Goal: Information Seeking & Learning: Learn about a topic

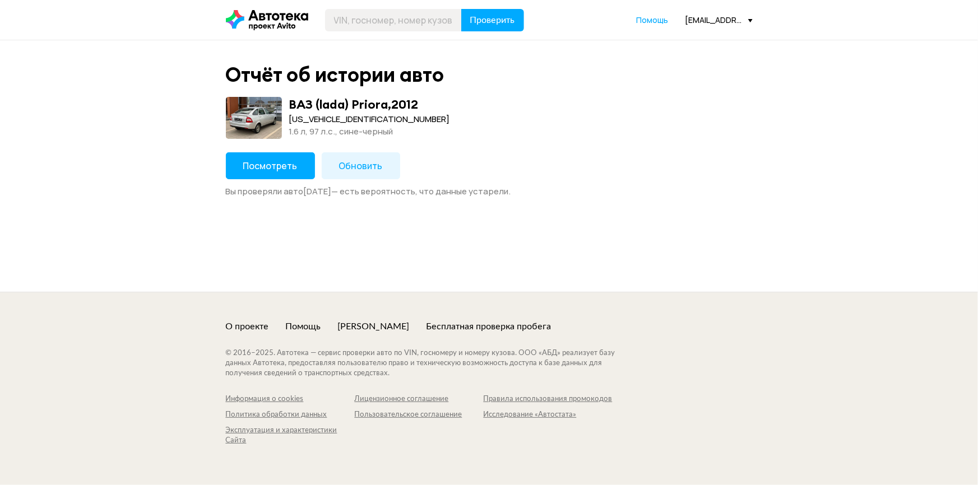
click at [255, 172] on button "Посмотреть" at bounding box center [270, 165] width 89 height 27
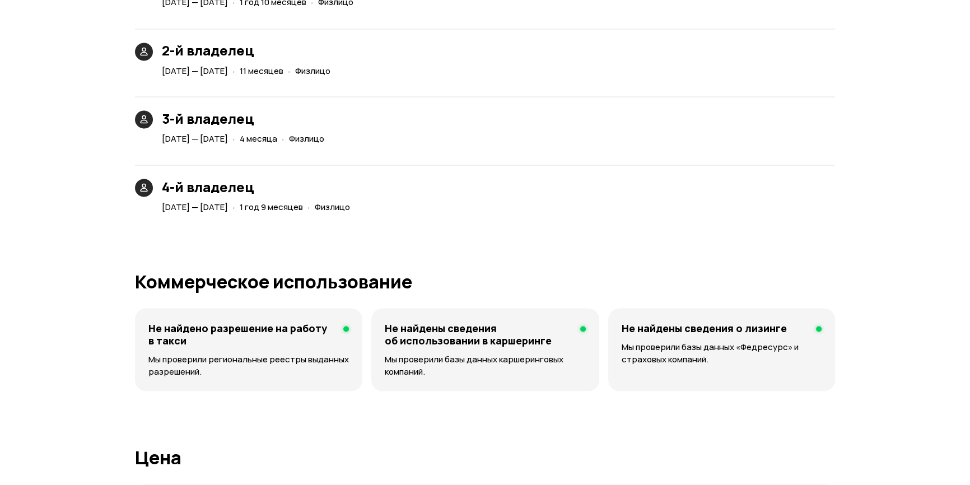
scroll to position [2700, 0]
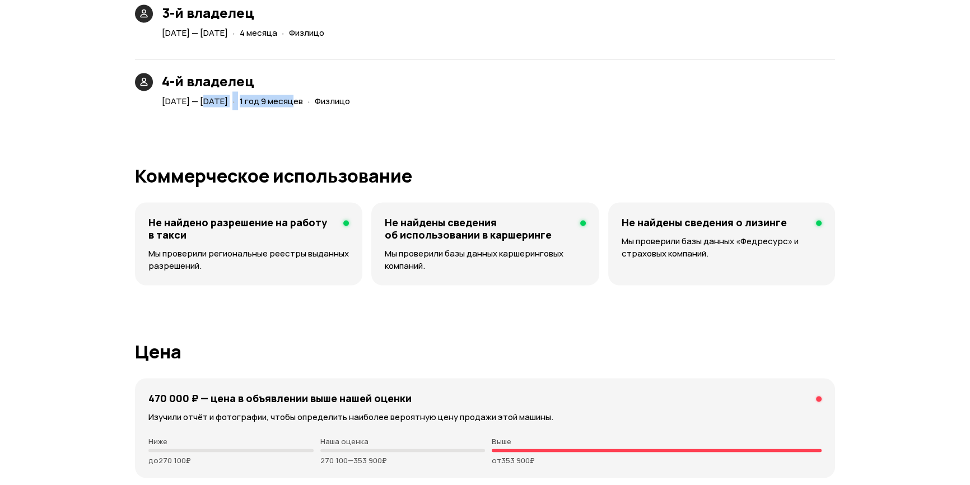
drag, startPoint x: 205, startPoint y: 100, endPoint x: 405, endPoint y: 113, distance: 200.5
click at [357, 101] on div "[DATE] — [DATE] · 1 год 9 месяцев · Физлицо" at bounding box center [258, 102] width 197 height 16
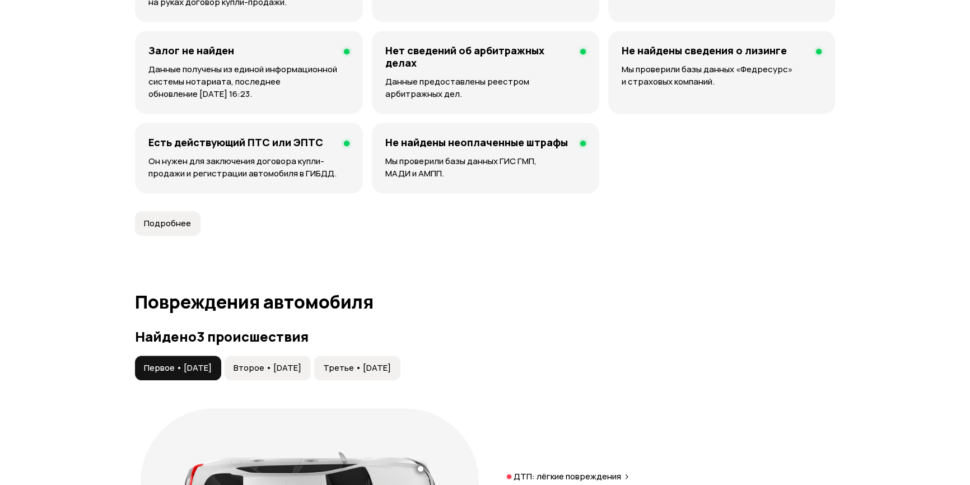
drag, startPoint x: 408, startPoint y: 131, endPoint x: 415, endPoint y: -45, distance: 176.1
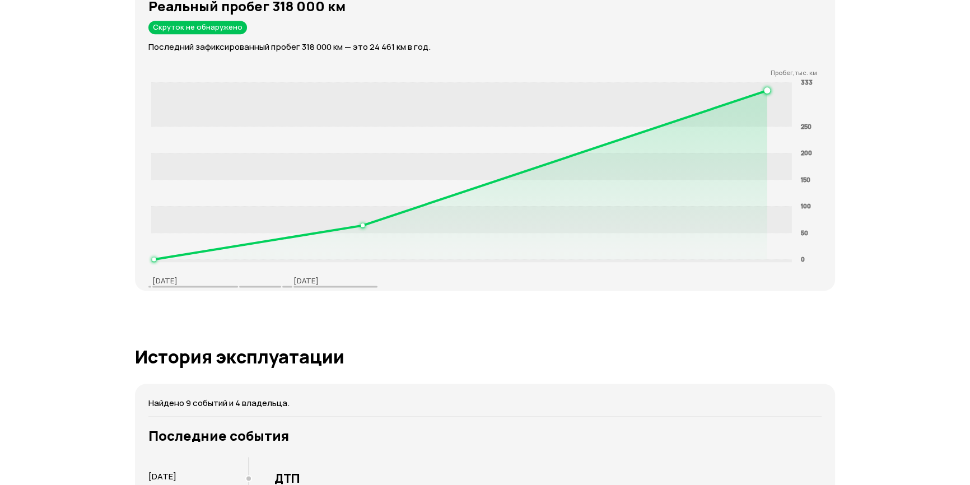
scroll to position [0, 0]
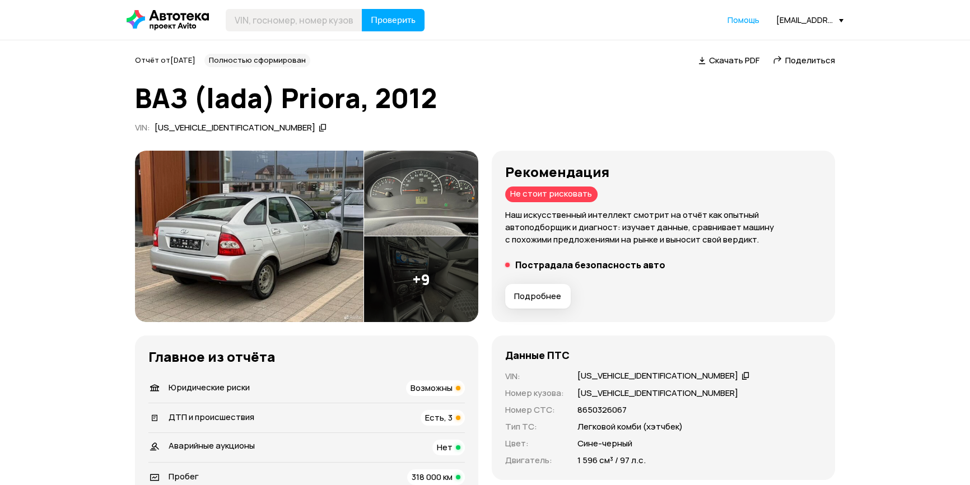
drag, startPoint x: 506, startPoint y: 260, endPoint x: 625, endPoint y: -45, distance: 327.4
click at [306, 16] on input "text" at bounding box center [294, 20] width 137 height 22
paste input "[US_VEHICLE_IDENTIFICATION_NUMBER]"
type input "[US_VEHICLE_IDENTIFICATION_NUMBER]"
click at [366, 18] on button "Проверить" at bounding box center [393, 20] width 63 height 22
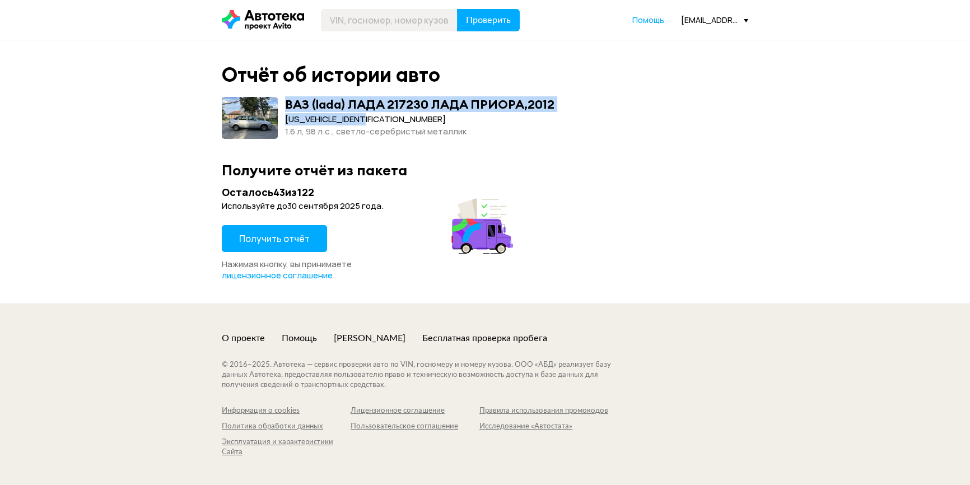
drag, startPoint x: 280, startPoint y: 119, endPoint x: 401, endPoint y: 115, distance: 121.6
click at [401, 115] on div "ВАЗ (lada) ЛАДА 217230 ЛАДА ПРИОРА , 2012 [US_VEHICLE_IDENTIFICATION_NUMBER] 1.…" at bounding box center [485, 118] width 527 height 42
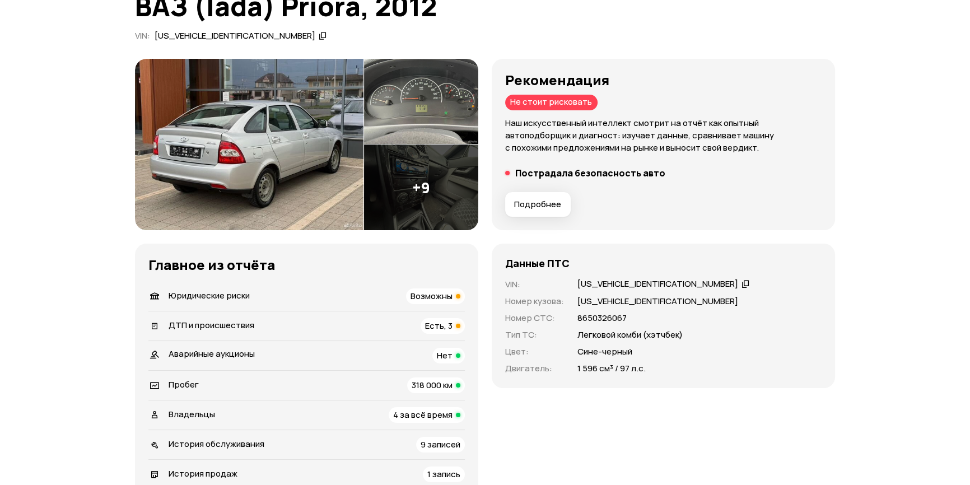
scroll to position [203, 0]
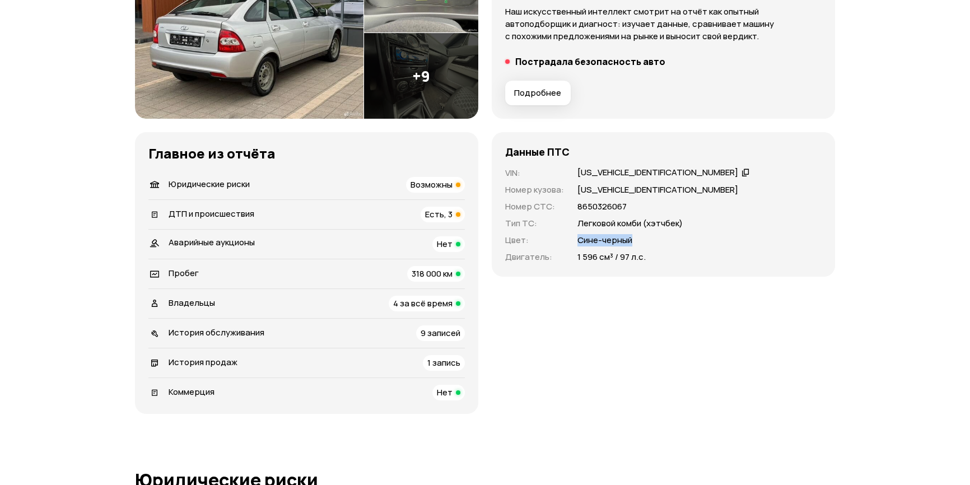
drag, startPoint x: 577, startPoint y: 239, endPoint x: 634, endPoint y: 244, distance: 56.8
click at [634, 244] on div "Сине-черный" at bounding box center [700, 240] width 244 height 12
drag, startPoint x: 637, startPoint y: 258, endPoint x: 559, endPoint y: 237, distance: 81.3
click at [557, 238] on div "VIN : [US_VEHICLE_IDENTIFICATION_NUMBER]   Номер кузова : [US_VEHICLE_IDENTIFIC…" at bounding box center [663, 215] width 317 height 96
click at [596, 193] on p "[US_VEHICLE_IDENTIFICATION_NUMBER]" at bounding box center [658, 190] width 161 height 12
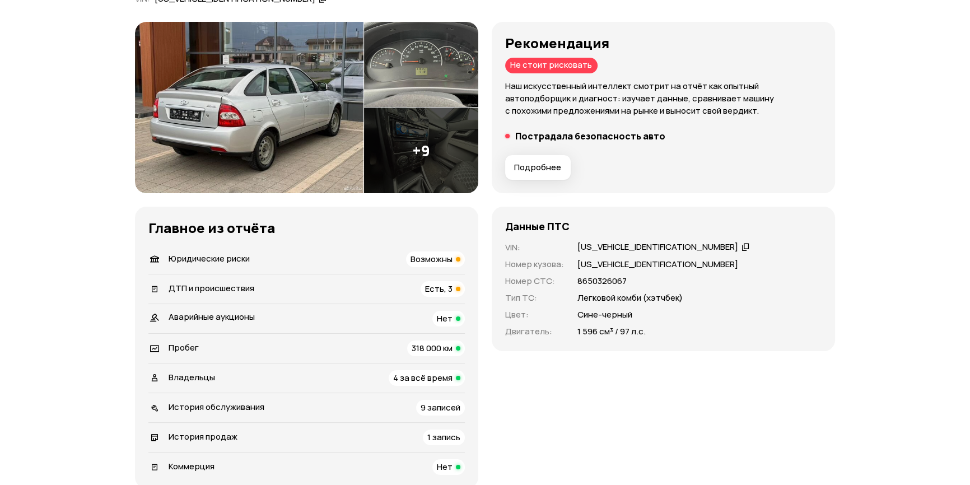
scroll to position [0, 0]
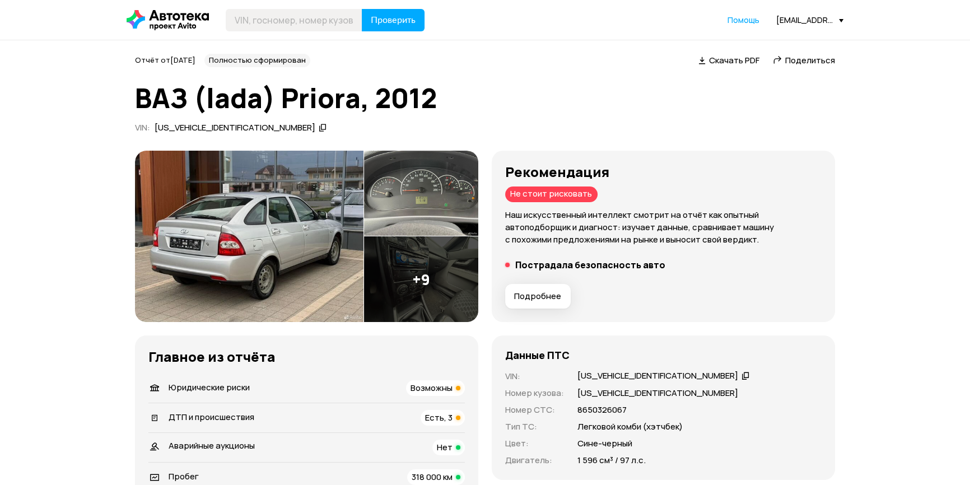
drag, startPoint x: 283, startPoint y: 377, endPoint x: 621, endPoint y: 64, distance: 460.8
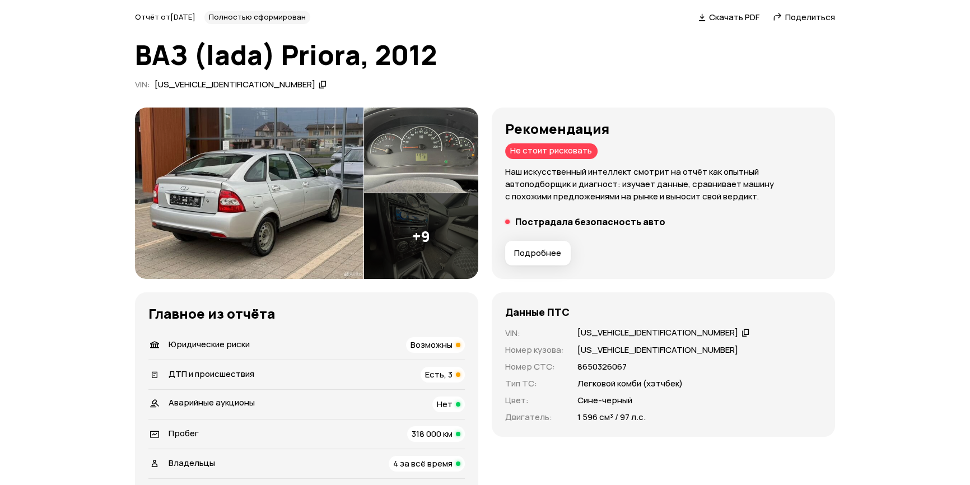
scroll to position [203, 0]
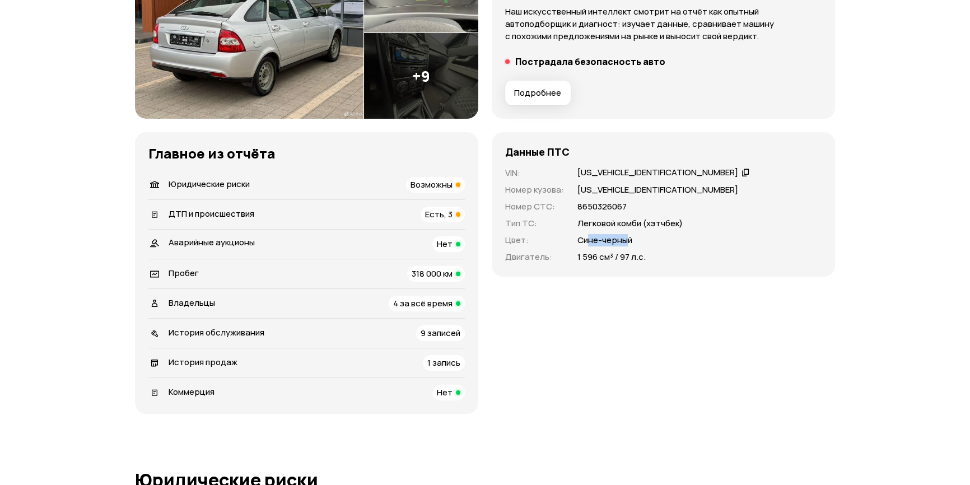
drag, startPoint x: 605, startPoint y: 236, endPoint x: 628, endPoint y: 235, distance: 23.0
click at [628, 235] on p "Сине-черный" at bounding box center [605, 240] width 55 height 12
click at [631, 245] on p "Сине-черный" at bounding box center [605, 240] width 55 height 12
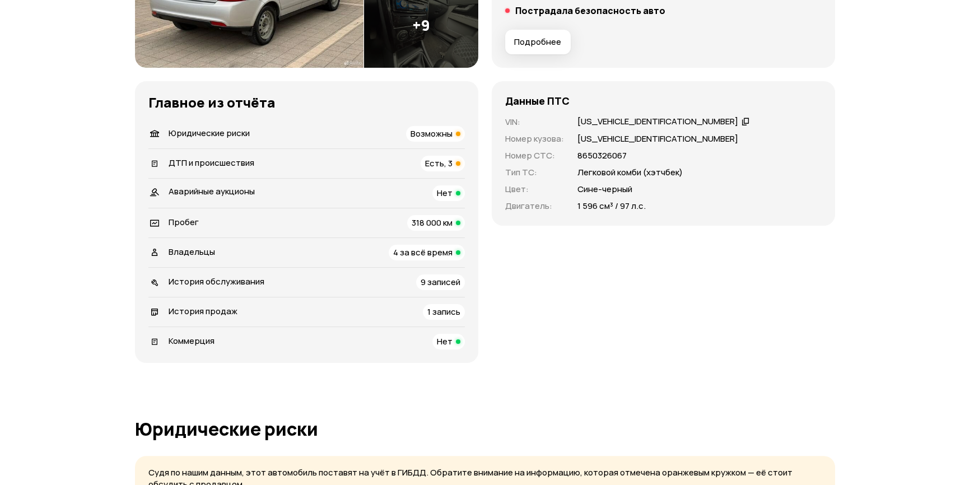
click at [353, 161] on div "ДТП и происшествия Есть, 3" at bounding box center [306, 164] width 317 height 16
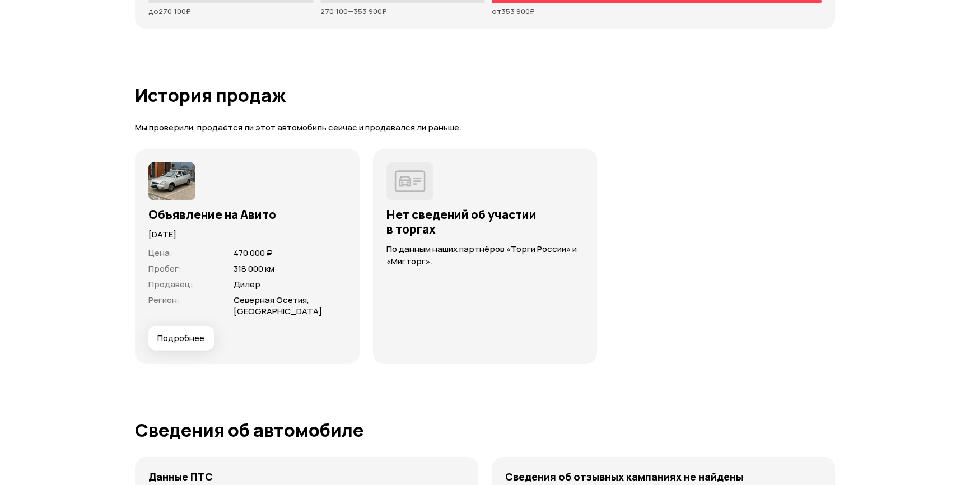
scroll to position [3226, 0]
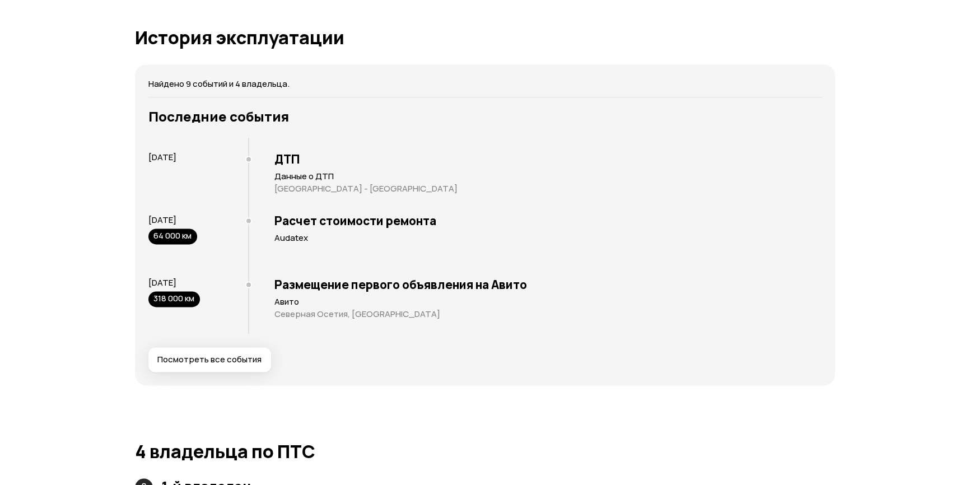
drag, startPoint x: 341, startPoint y: 107, endPoint x: 549, endPoint y: -31, distance: 249.3
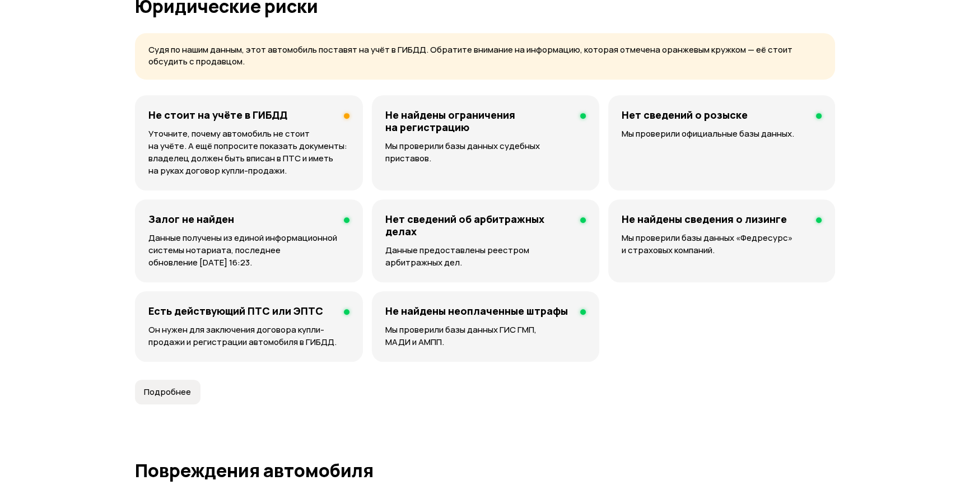
scroll to position [99, 0]
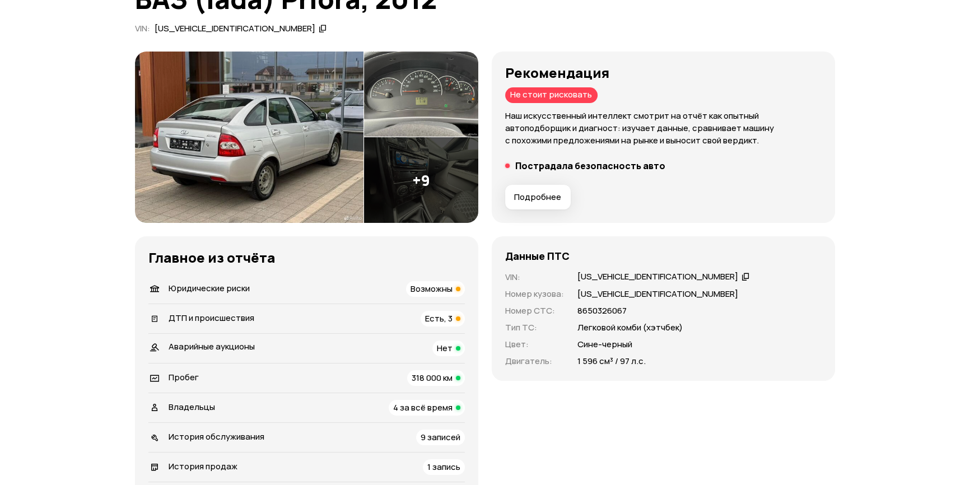
drag, startPoint x: 384, startPoint y: 124, endPoint x: 458, endPoint y: -45, distance: 184.2
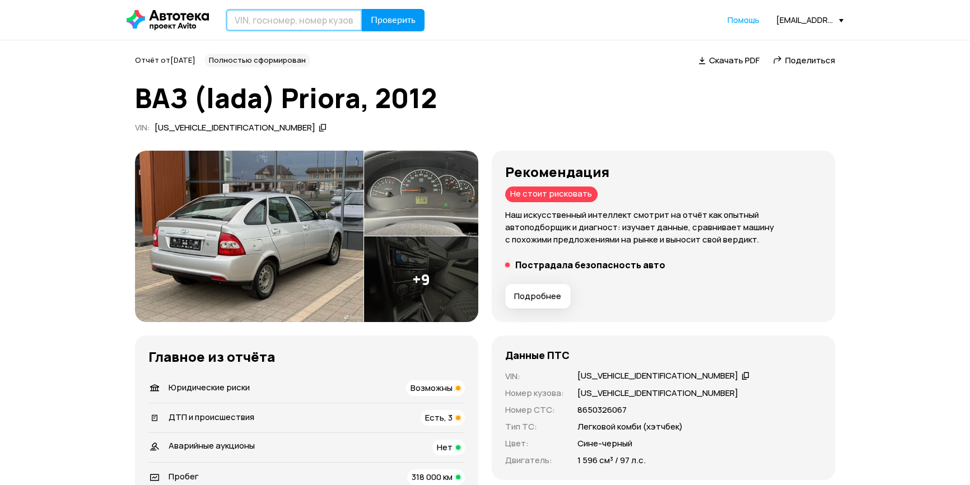
drag, startPoint x: 306, startPoint y: 20, endPoint x: 368, endPoint y: 15, distance: 62.4
click at [306, 20] on input "text" at bounding box center [294, 20] width 137 height 22
paste input "[US_VEHICLE_IDENTIFICATION_NUMBER]"
type input "[US_VEHICLE_IDENTIFICATION_NUMBER]"
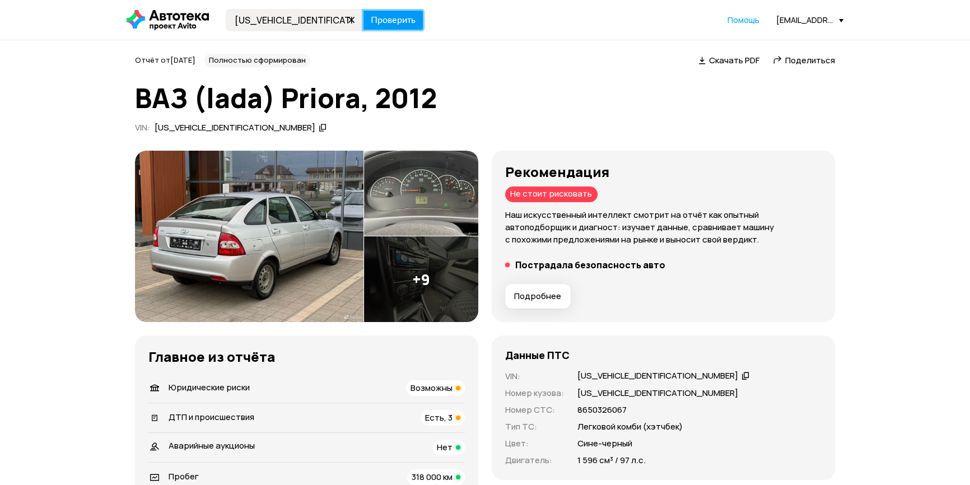
click at [373, 16] on span "Проверить" at bounding box center [393, 20] width 45 height 9
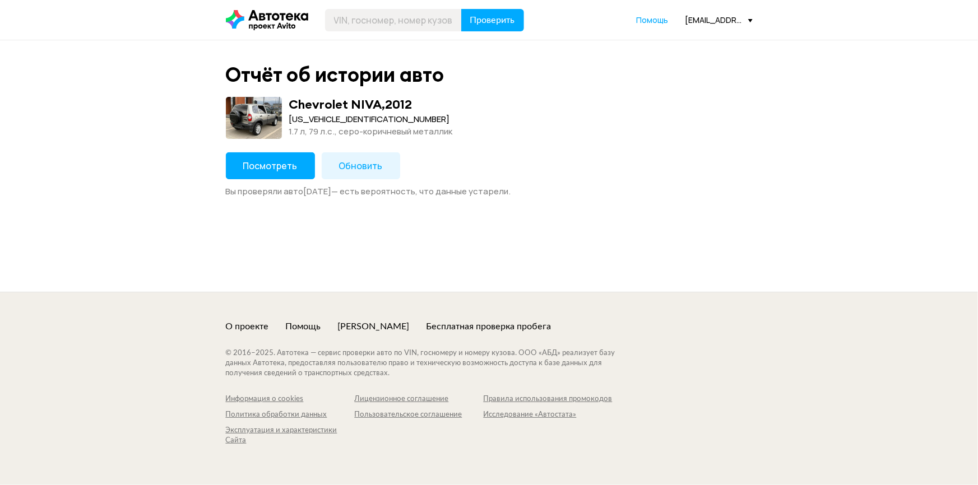
click at [286, 169] on span "Посмотреть" at bounding box center [270, 166] width 54 height 12
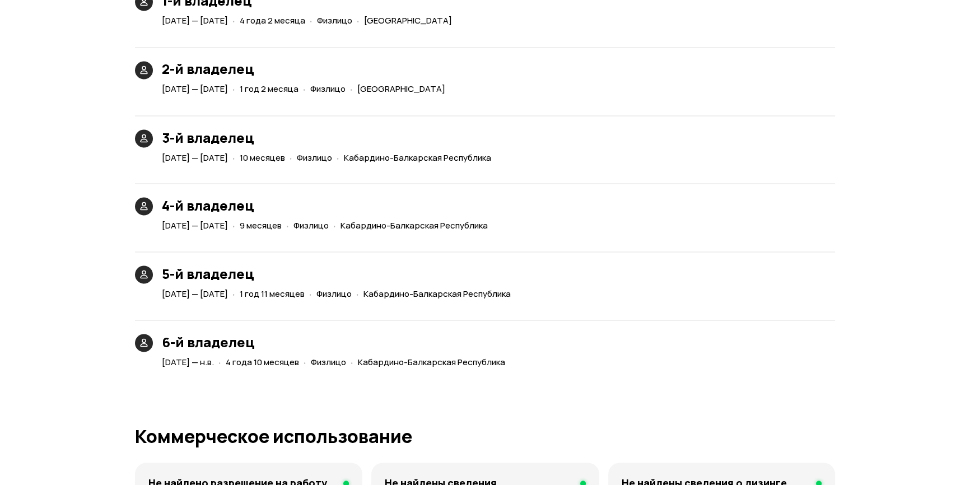
scroll to position [2700, 0]
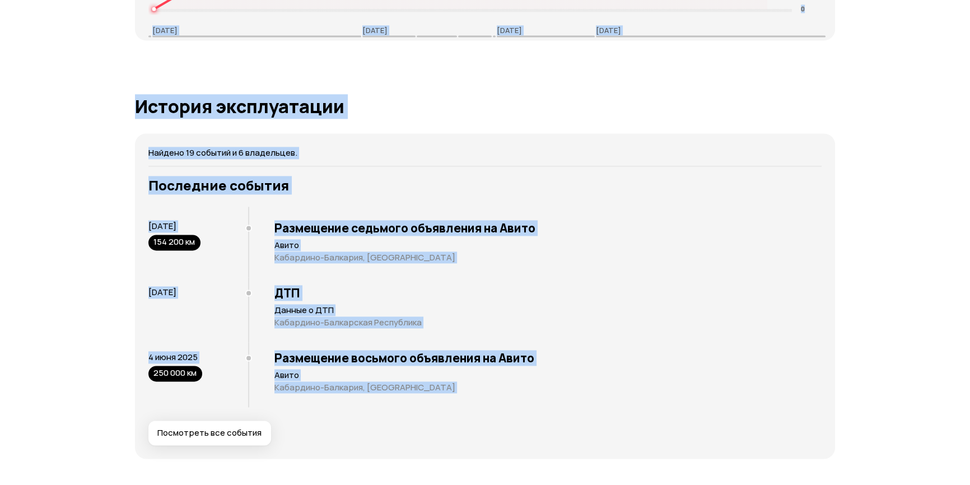
drag, startPoint x: 193, startPoint y: 193, endPoint x: 101, endPoint y: -45, distance: 254.7
click at [101, 0] on html "Проверить Помощь [EMAIL_ADDRESS][DOMAIN_NAME] Помощь Отчёты [EMAIL_ADDRESS][DOM…" at bounding box center [485, 323] width 970 height 4640
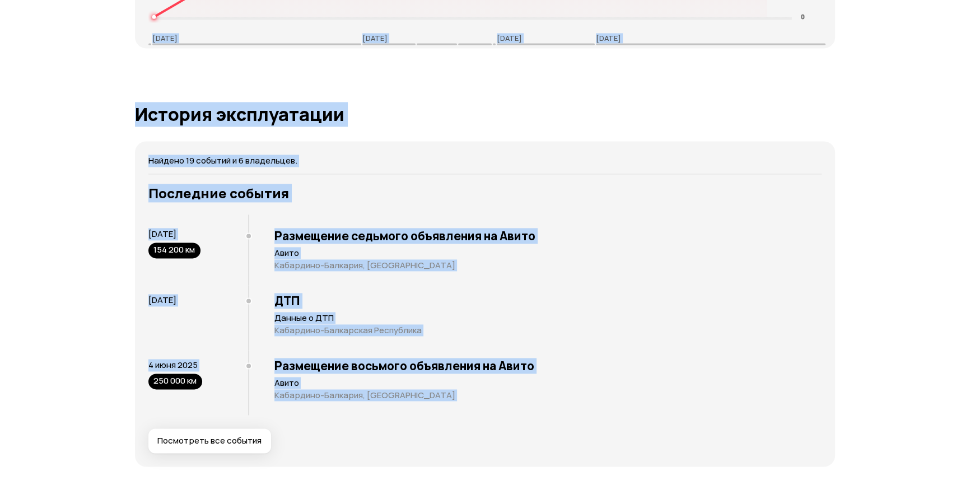
scroll to position [2250, 0]
